Goal: Task Accomplishment & Management: Use online tool/utility

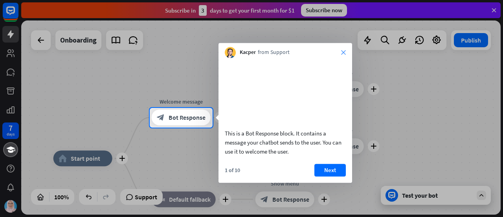
click at [343, 54] on icon "close" at bounding box center [343, 52] width 5 height 5
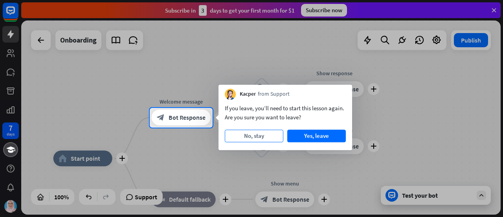
click at [276, 136] on button "No, stay" at bounding box center [254, 135] width 59 height 13
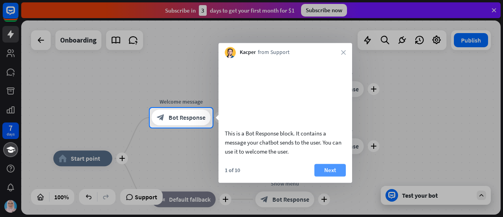
click at [332, 176] on button "Next" at bounding box center [330, 170] width 31 height 13
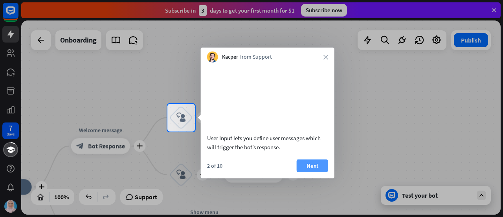
click at [319, 171] on button "Next" at bounding box center [312, 165] width 31 height 13
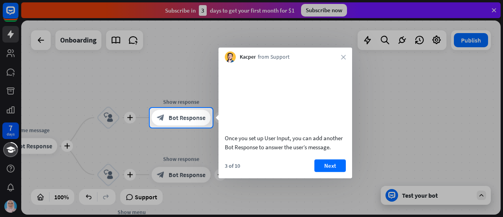
click at [319, 171] on button "Next" at bounding box center [330, 165] width 31 height 13
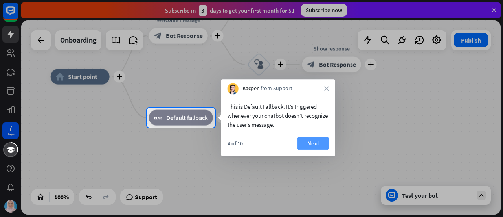
click at [321, 146] on button "Next" at bounding box center [313, 143] width 31 height 13
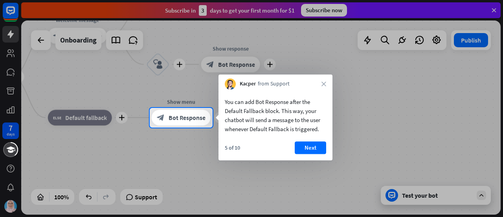
click at [321, 146] on button "Next" at bounding box center [310, 147] width 31 height 13
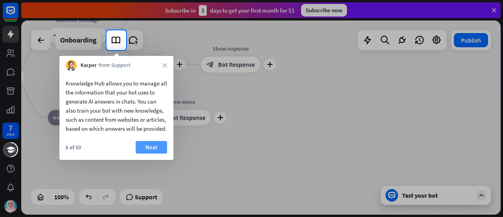
click at [164, 153] on button "Next" at bounding box center [151, 147] width 31 height 13
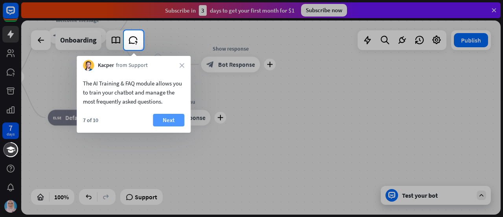
click at [174, 119] on button "Next" at bounding box center [168, 120] width 31 height 13
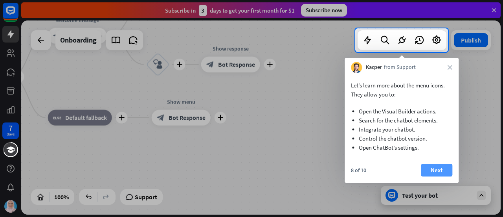
click at [450, 173] on button "Next" at bounding box center [436, 170] width 31 height 13
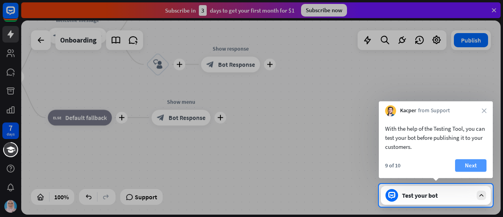
click at [464, 168] on button "Next" at bounding box center [470, 165] width 31 height 13
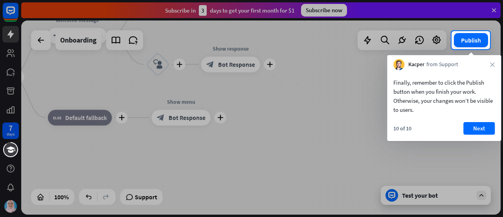
click at [475, 122] on div "Finally, remember to click the Publish button when you finish your work. Otherw…" at bounding box center [444, 105] width 114 height 71
click at [481, 129] on button "Next" at bounding box center [479, 128] width 31 height 13
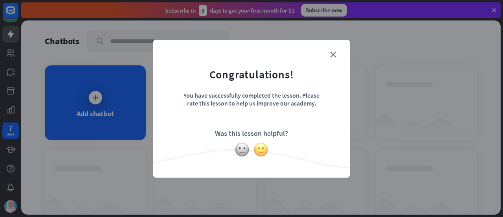
click at [260, 151] on img at bounding box center [261, 149] width 15 height 15
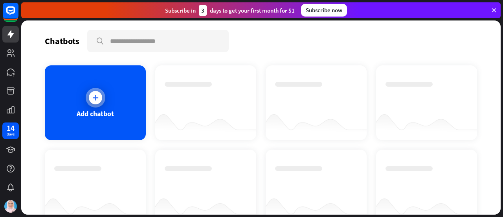
click at [98, 96] on div at bounding box center [95, 97] width 13 height 13
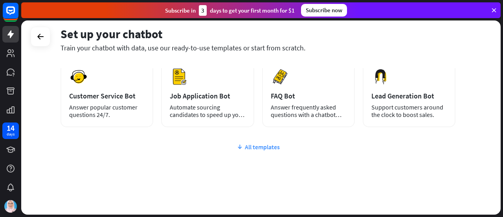
scroll to position [131, 0]
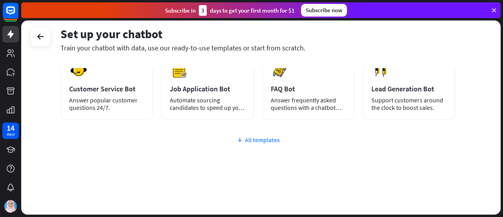
click at [253, 138] on div "All templates" at bounding box center [258, 140] width 395 height 8
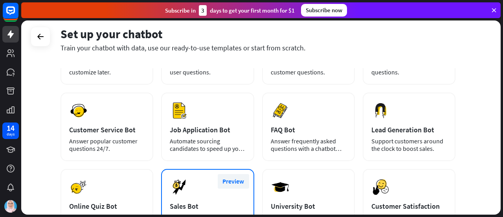
scroll to position [87, 0]
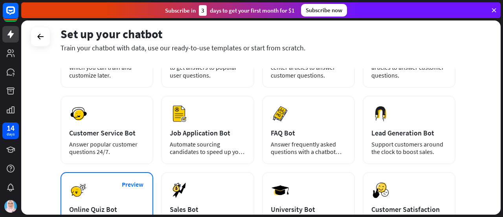
click at [106, 188] on div "Preview Online Quiz Bot Engage your customers with a chatbot quiz tailored to y…" at bounding box center [107, 206] width 93 height 68
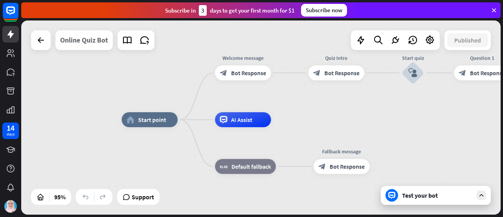
click at [78, 44] on div "Online Quiz Bot" at bounding box center [84, 40] width 48 height 20
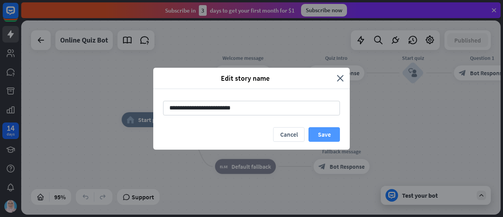
type input "**********"
click at [330, 133] on button "Save" at bounding box center [324, 134] width 31 height 15
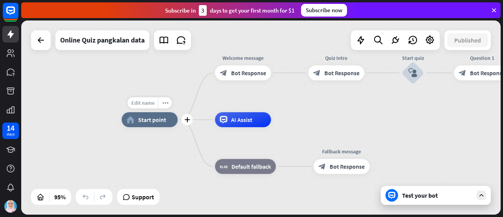
click at [151, 103] on span "Edit name" at bounding box center [142, 103] width 23 height 7
type input "**********"
click at [325, 106] on div "**********" at bounding box center [261, 117] width 480 height 194
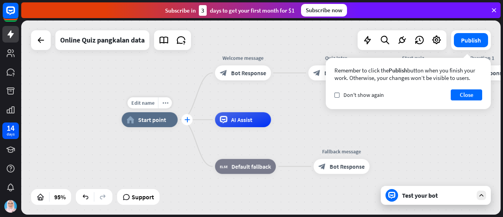
click at [188, 122] on icon "plus" at bounding box center [187, 119] width 6 height 5
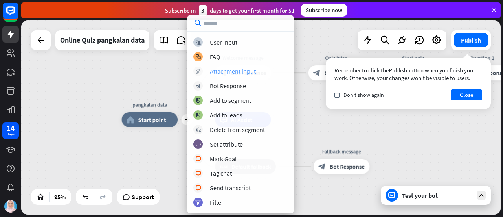
click at [215, 72] on div "Attachment input" at bounding box center [233, 71] width 46 height 8
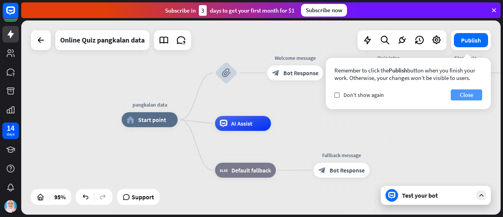
click at [470, 97] on button "Close" at bounding box center [466, 94] width 31 height 11
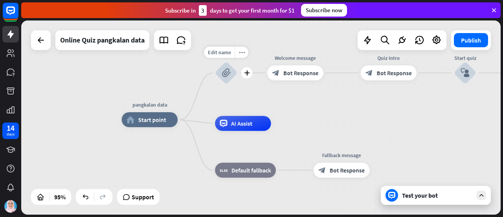
click at [230, 72] on icon "block_attachment" at bounding box center [226, 72] width 9 height 9
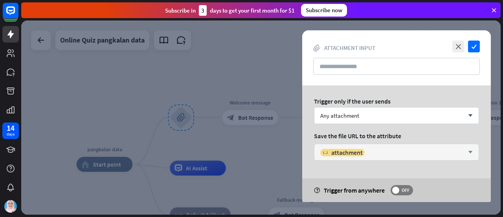
click at [471, 155] on div "variable attachment arrow_down" at bounding box center [396, 152] width 165 height 17
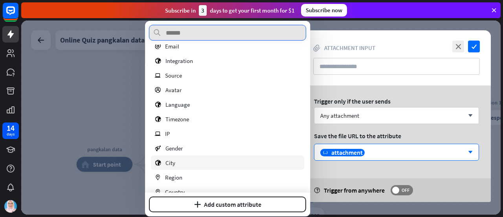
scroll to position [214, 0]
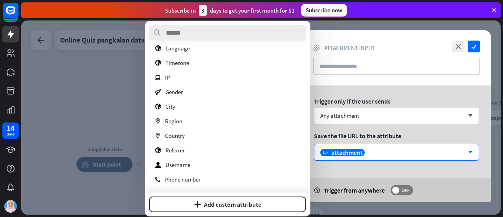
click at [385, 87] on div "Trigger only if the user sends Any attachment arrow_down Save the file URL to t…" at bounding box center [396, 143] width 189 height 116
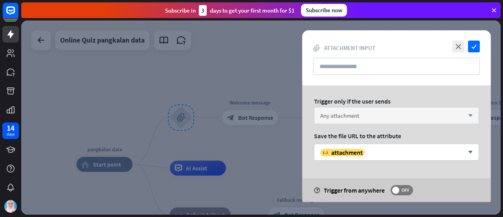
click at [470, 114] on icon "arrow_down" at bounding box center [469, 115] width 9 height 5
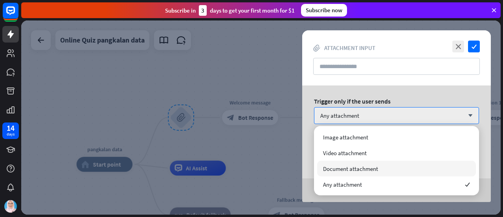
click at [389, 172] on div "Document attachment" at bounding box center [396, 168] width 159 height 16
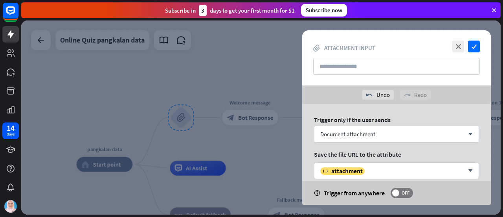
scroll to position [15, 0]
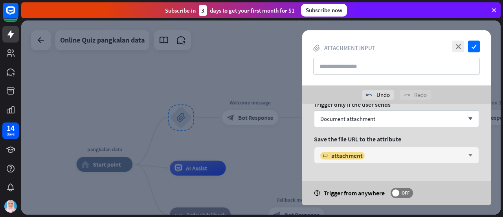
click at [467, 151] on div "variable attachment arrow_down" at bounding box center [396, 155] width 165 height 17
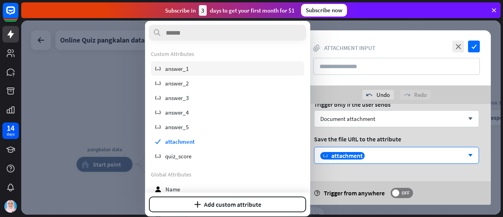
click at [193, 68] on div "variable answer_1" at bounding box center [227, 68] width 153 height 14
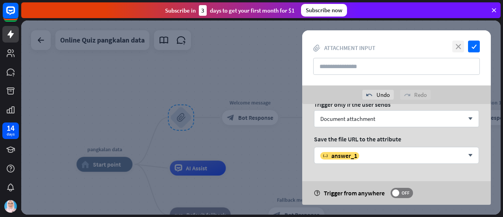
click at [456, 48] on icon "close" at bounding box center [459, 47] width 12 height 12
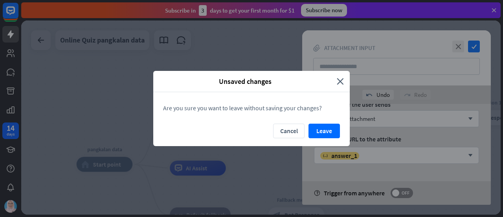
click at [344, 82] on div "Unsaved changes close" at bounding box center [251, 81] width 197 height 21
click at [297, 129] on button "Cancel" at bounding box center [288, 131] width 31 height 15
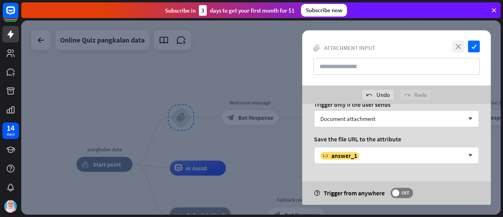
click at [461, 46] on icon "close" at bounding box center [459, 47] width 12 height 12
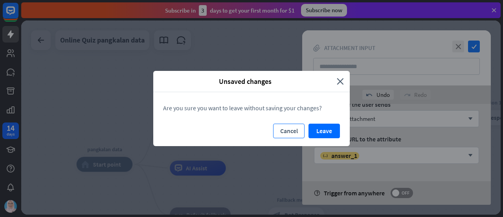
click at [289, 130] on button "Cancel" at bounding box center [288, 131] width 31 height 15
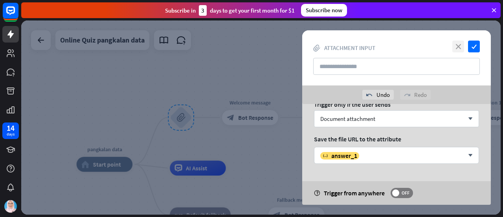
click at [460, 49] on icon "close" at bounding box center [459, 47] width 12 height 12
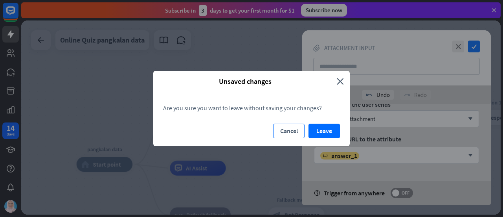
click at [291, 133] on button "Cancel" at bounding box center [288, 131] width 31 height 15
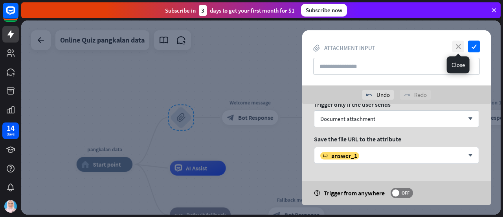
click at [457, 46] on icon "close" at bounding box center [459, 47] width 12 height 12
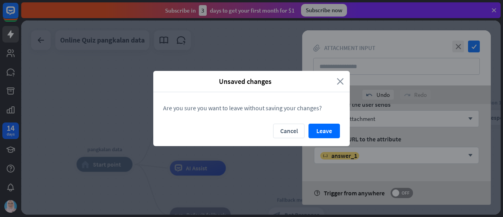
click at [340, 81] on icon "close" at bounding box center [340, 81] width 7 height 9
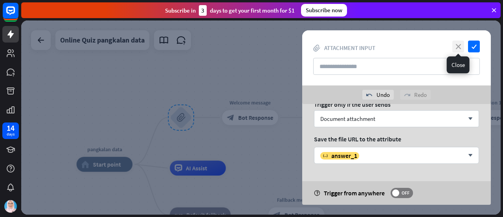
click at [458, 50] on icon "close" at bounding box center [459, 47] width 12 height 12
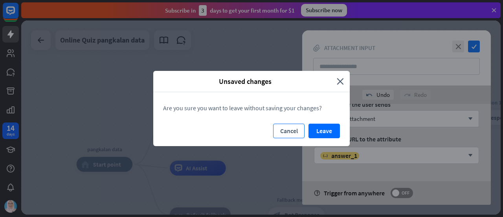
click at [292, 135] on button "Cancel" at bounding box center [288, 131] width 31 height 15
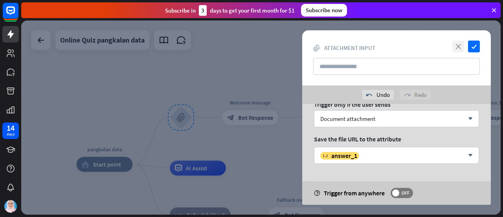
click at [461, 46] on icon "close" at bounding box center [459, 47] width 12 height 12
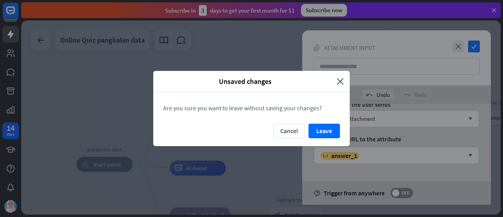
click at [323, 130] on button "Leave" at bounding box center [324, 131] width 31 height 15
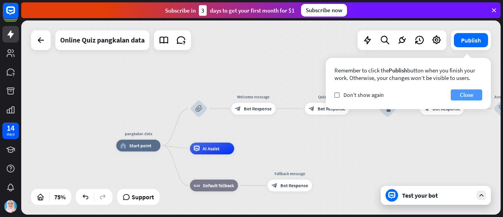
click at [477, 96] on button "Close" at bounding box center [466, 94] width 31 height 11
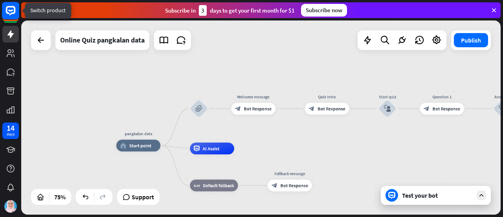
click at [12, 7] on icon at bounding box center [10, 10] width 9 height 9
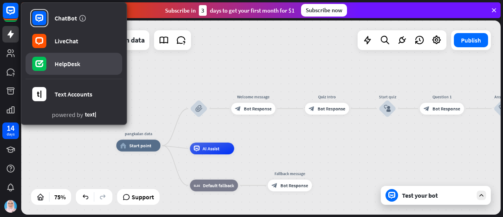
click at [76, 63] on div "HelpDesk" at bounding box center [68, 64] width 26 height 8
